Goal: Check status

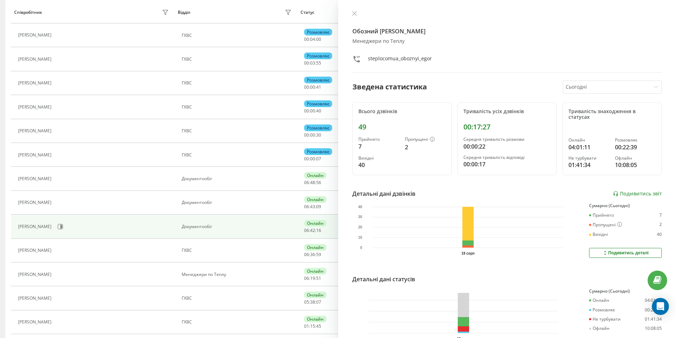
scroll to position [106, 0]
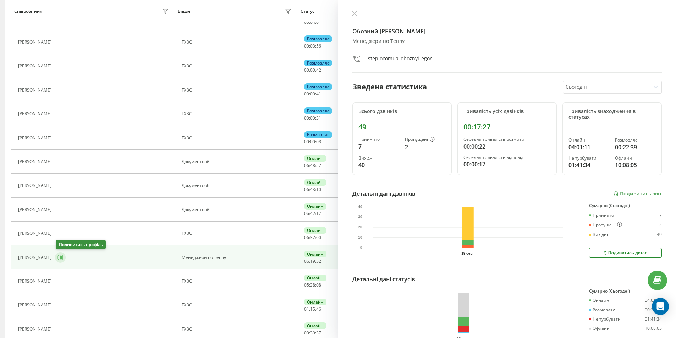
click at [61, 258] on icon at bounding box center [61, 258] width 6 height 6
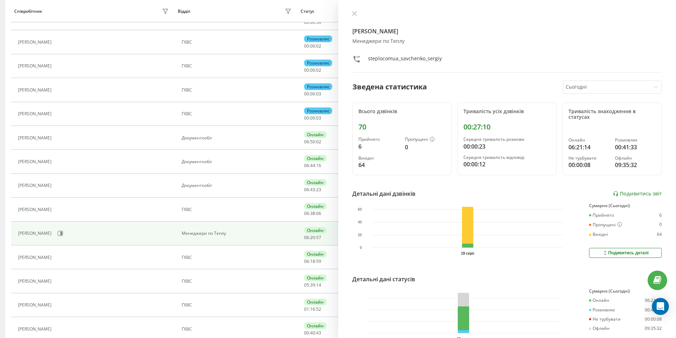
scroll to position [59, 0]
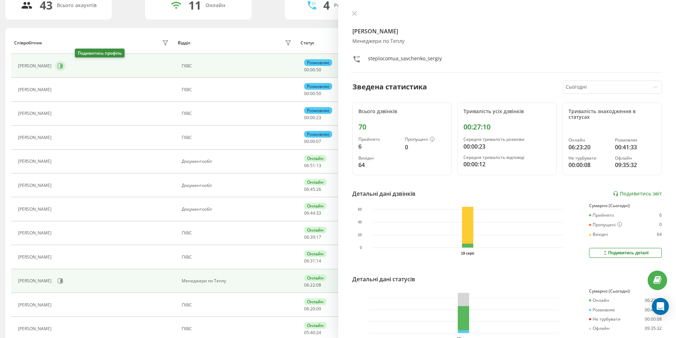
click at [63, 68] on icon at bounding box center [60, 65] width 5 height 5
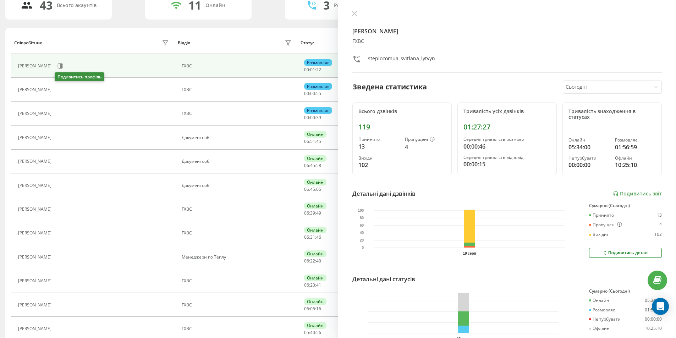
click at [61, 91] on icon at bounding box center [60, 90] width 2 height 4
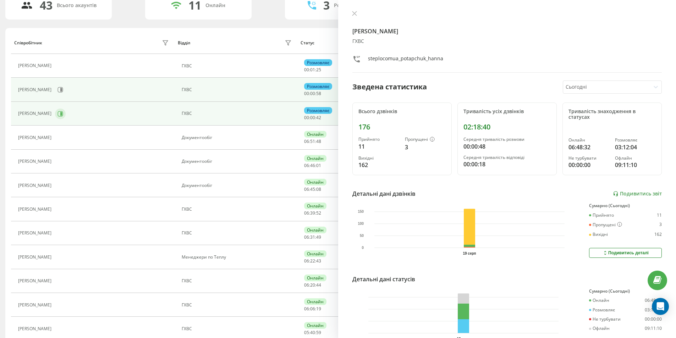
click at [62, 114] on icon at bounding box center [61, 114] width 2 height 4
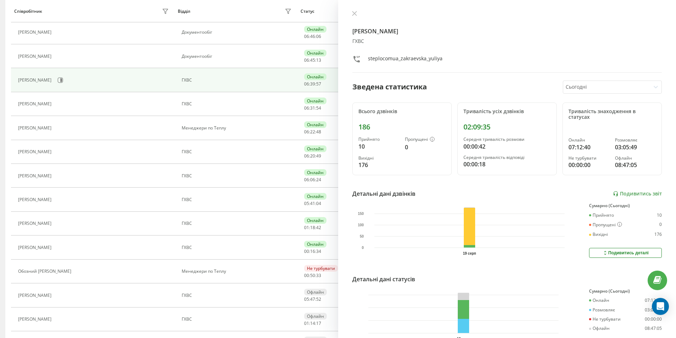
scroll to position [201, 0]
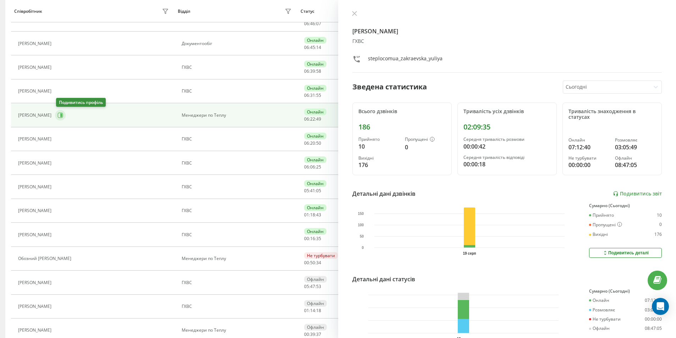
click at [61, 117] on icon at bounding box center [61, 116] width 6 height 6
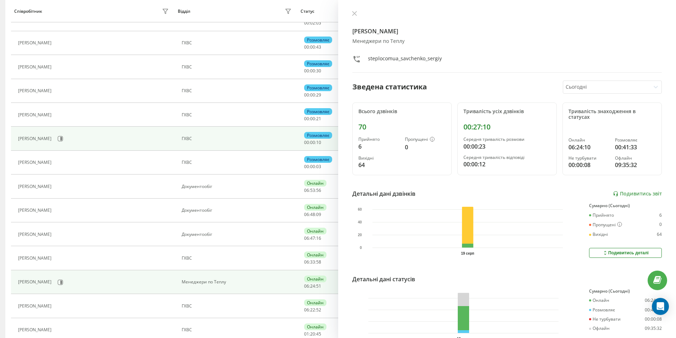
scroll to position [142, 0]
